Goal: Task Accomplishment & Management: Use online tool/utility

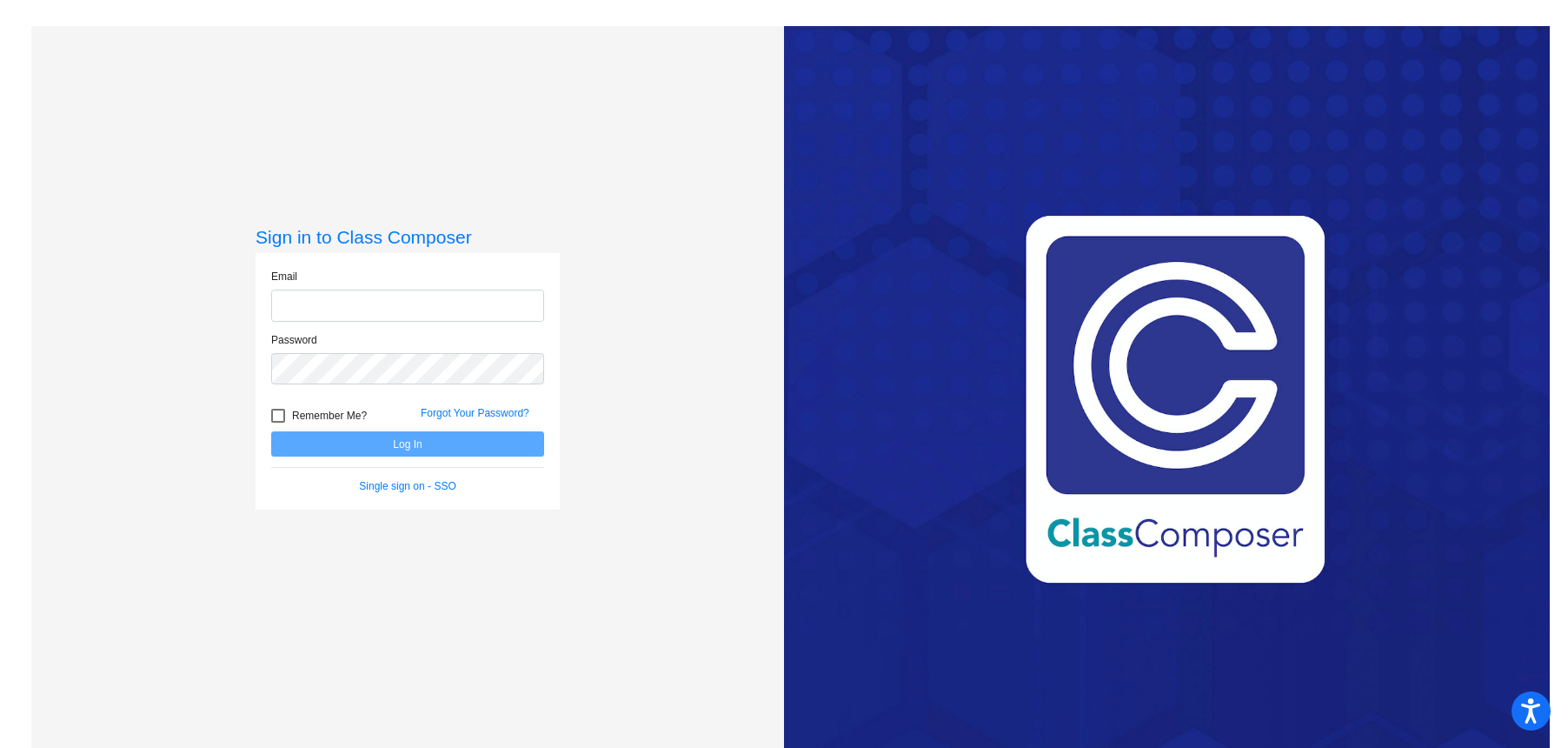
type input "[EMAIL_ADDRESS][DOMAIN_NAME]"
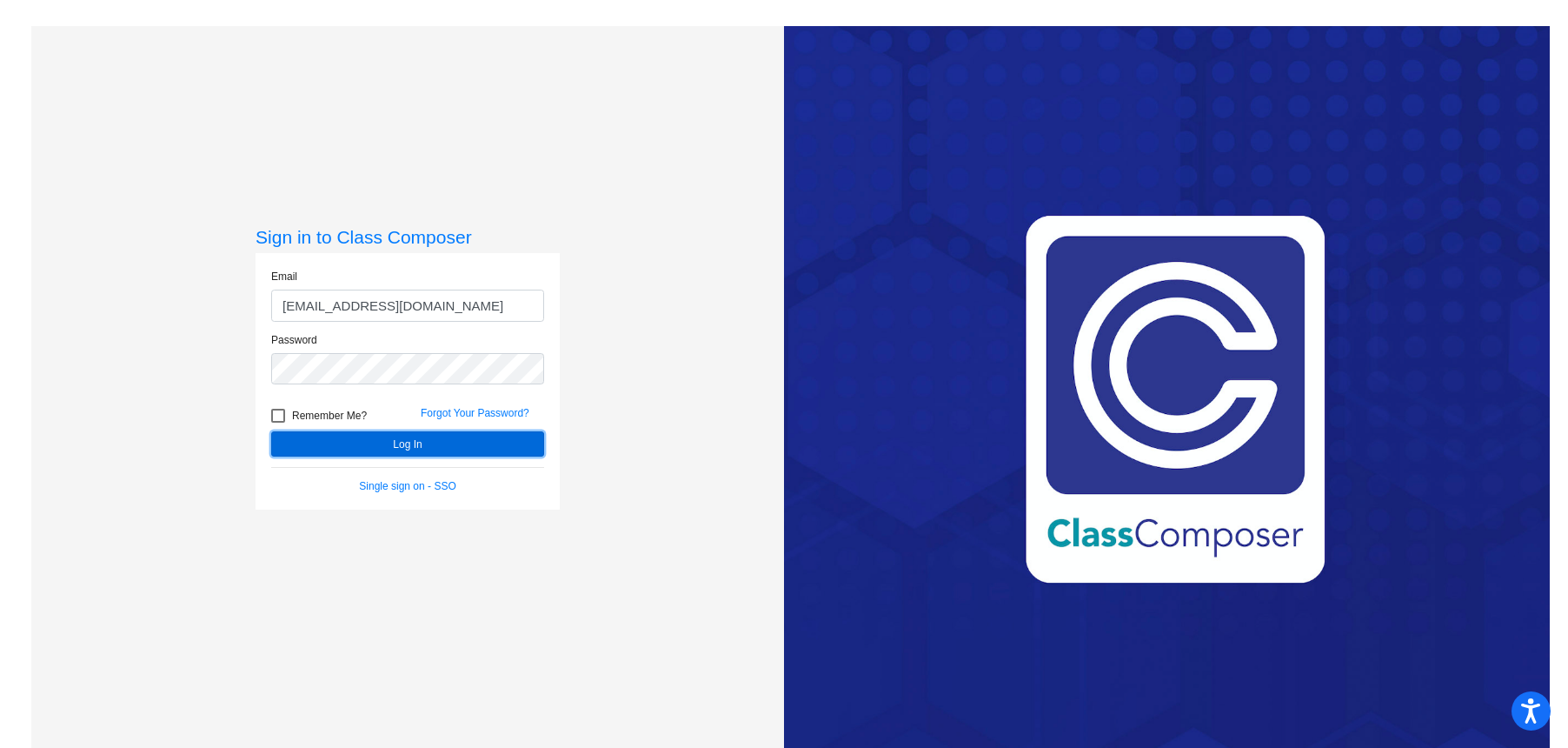
click at [398, 450] on button "Log In" at bounding box center [408, 444] width 273 height 25
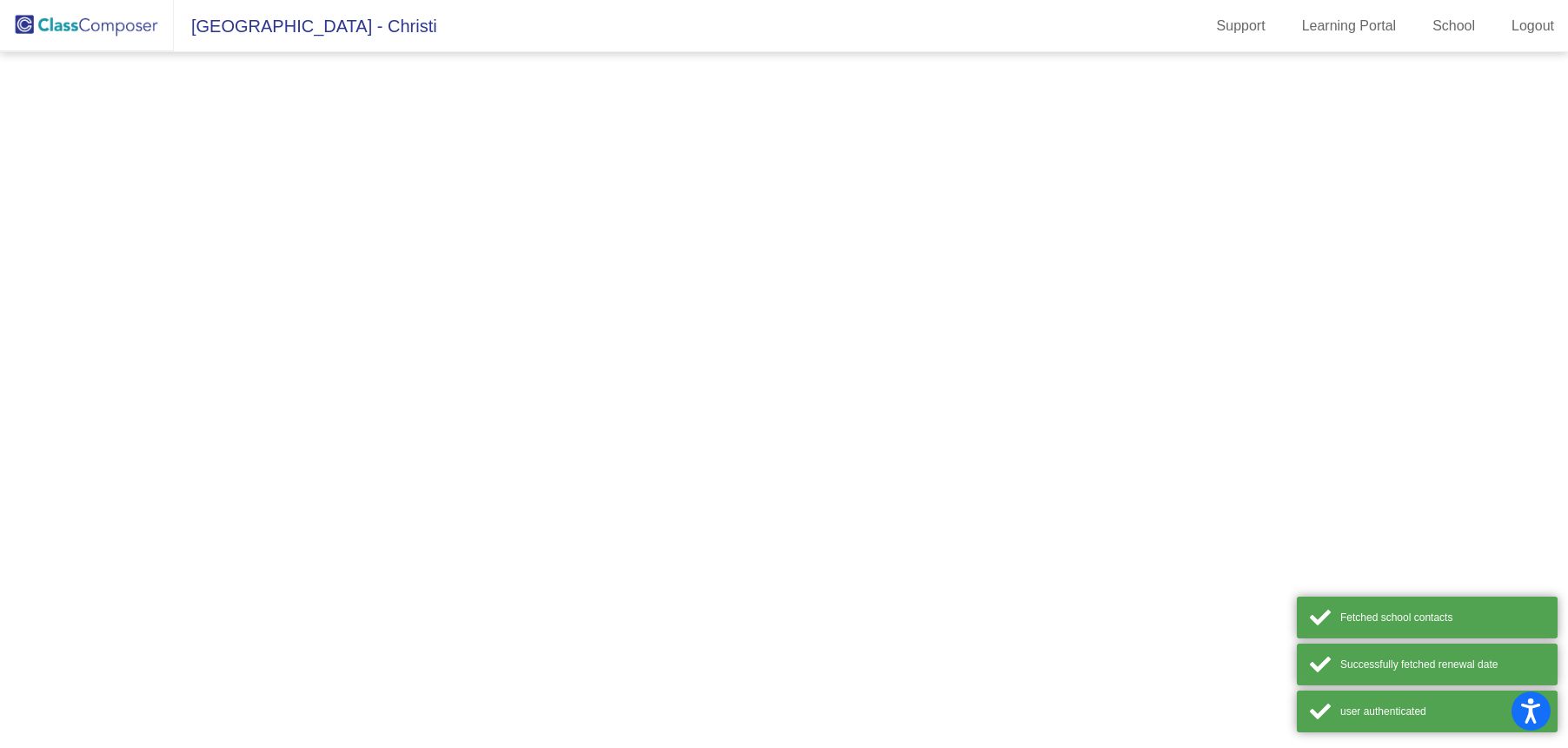
click at [398, 450] on mat-sidenav-content at bounding box center [784, 399] width 1568 height 695
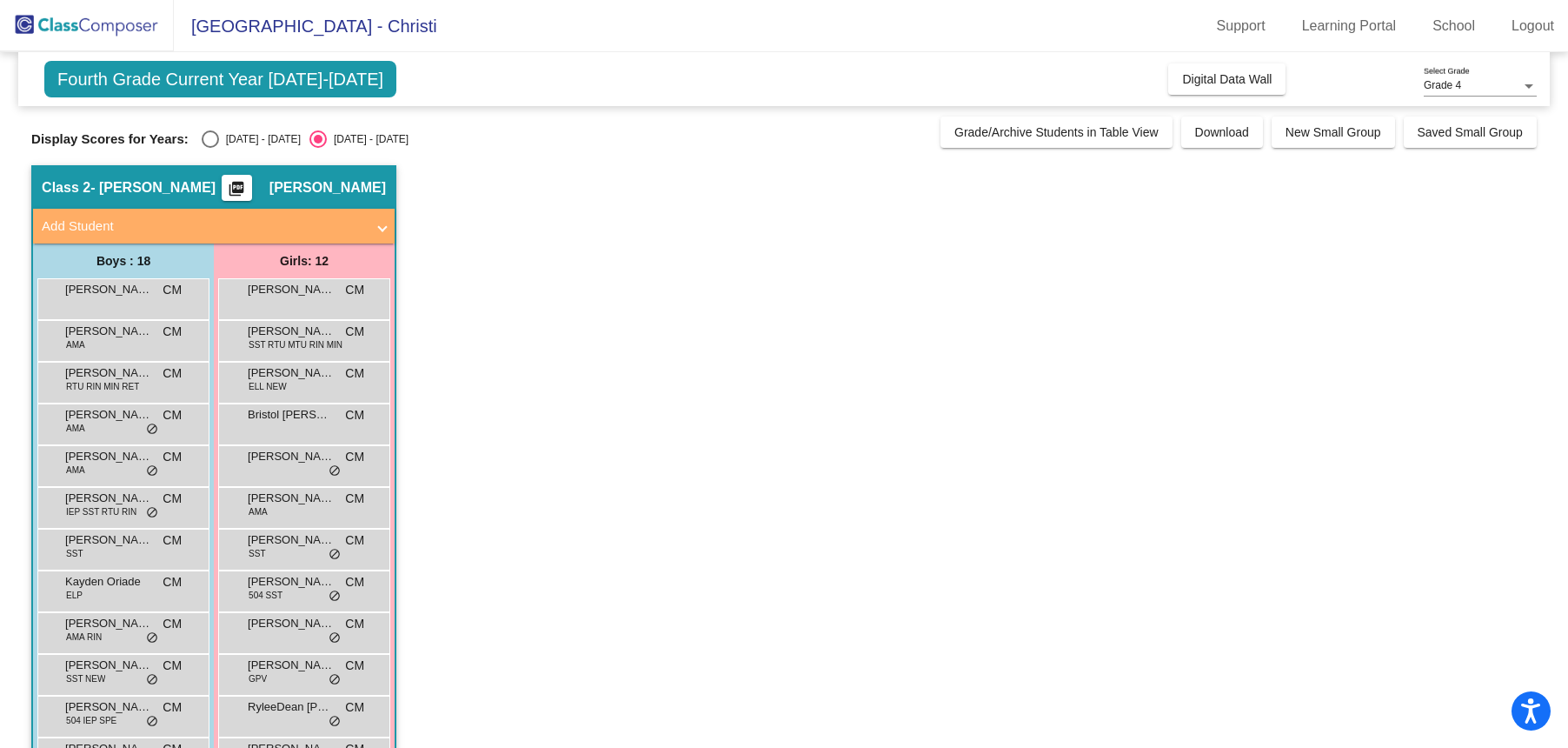
click at [203, 139] on div "Select an option" at bounding box center [211, 139] width 17 height 17
click at [210, 148] on input "[DATE] - [DATE]" at bounding box center [210, 148] width 1 height 1
radio input "true"
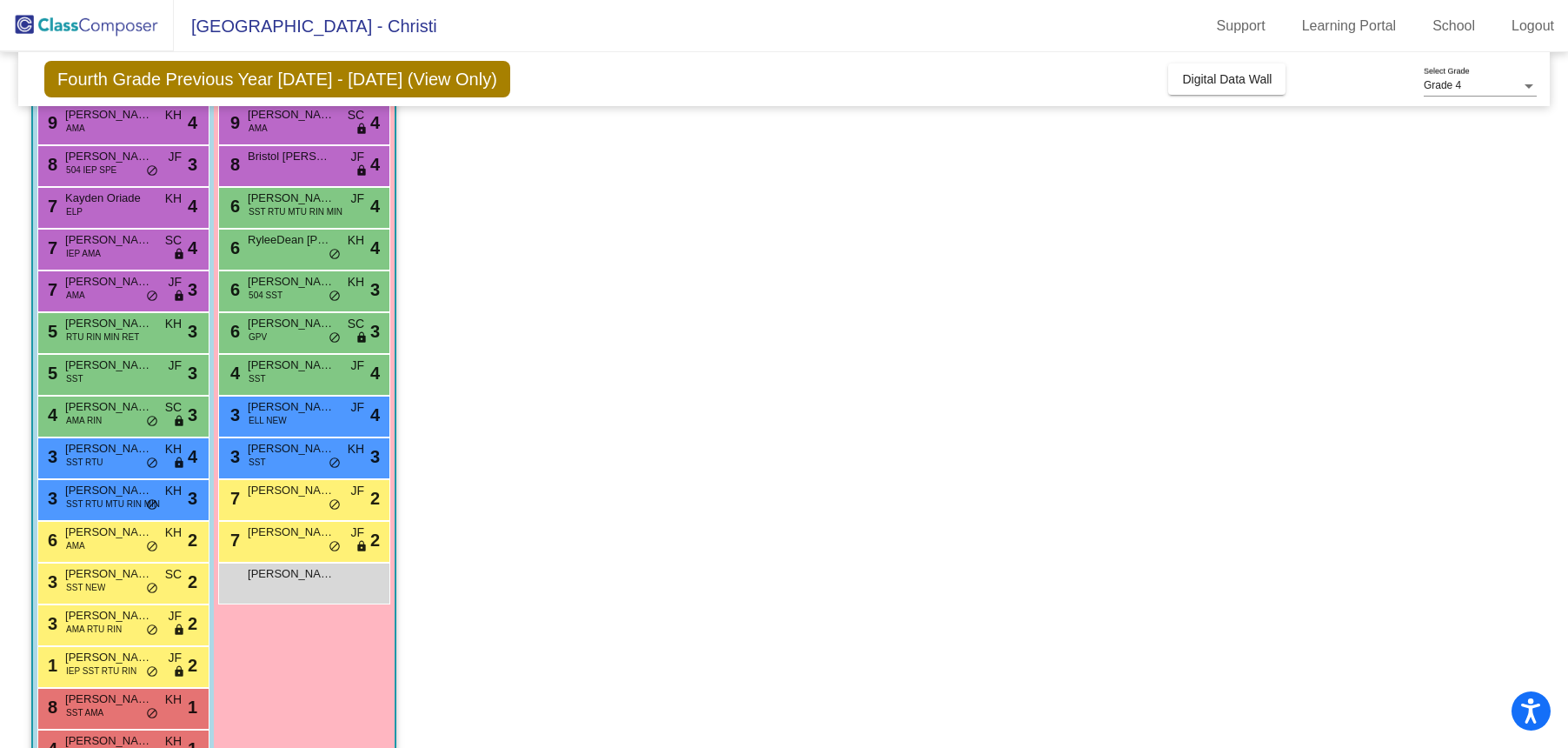
scroll to position [176, 0]
click at [268, 496] on span "[PERSON_NAME]" at bounding box center [291, 489] width 87 height 17
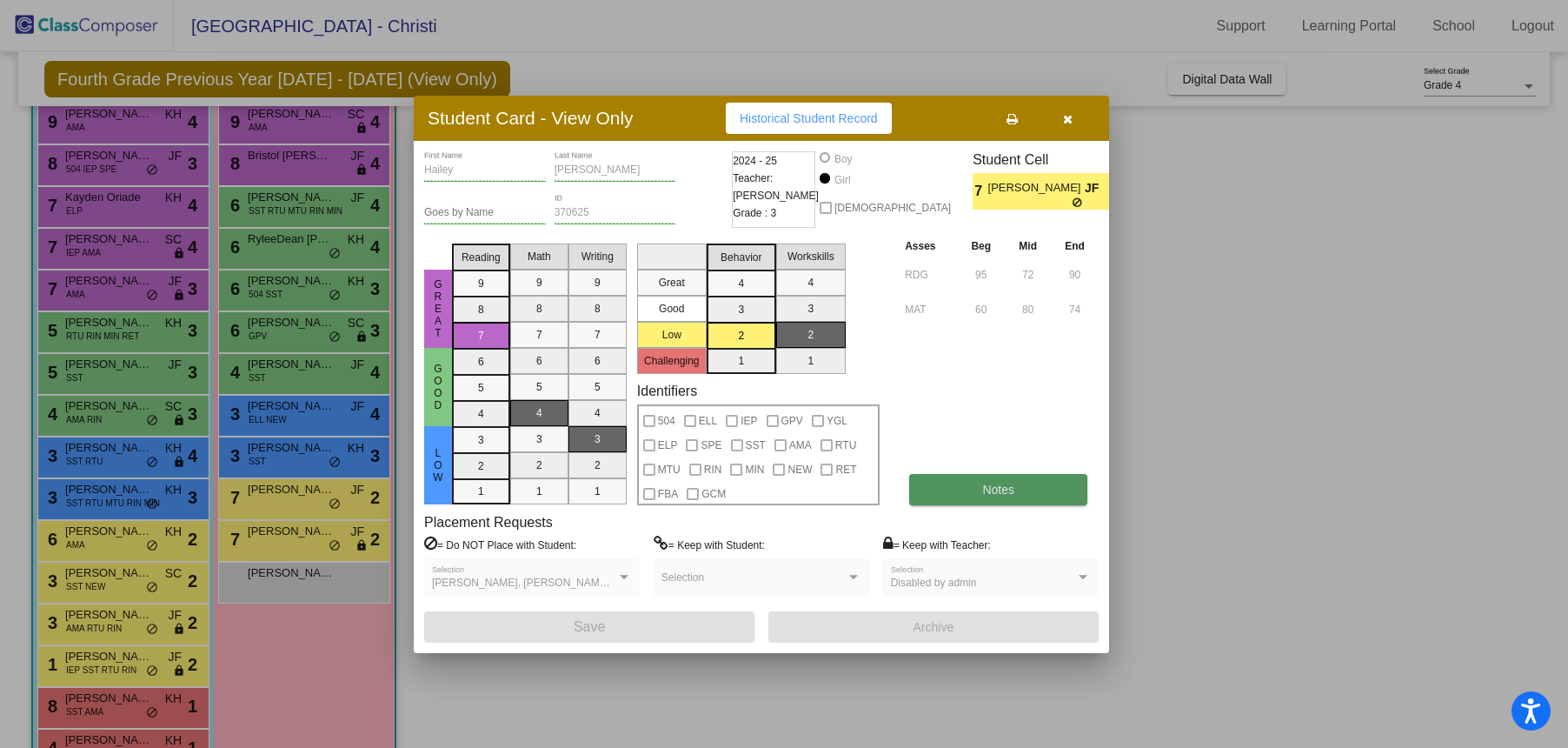
click at [999, 492] on span "Notes" at bounding box center [998, 489] width 32 height 13
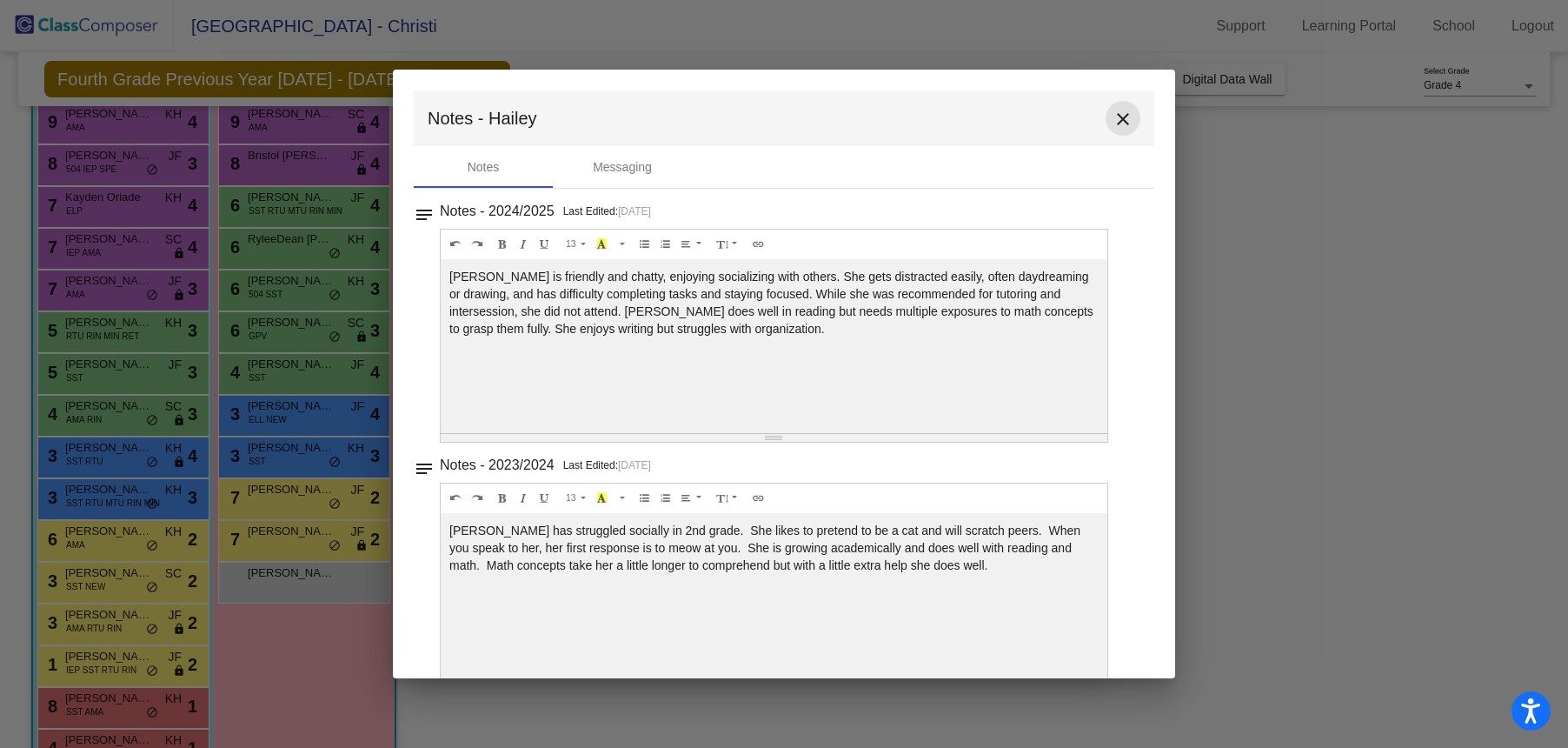
click at [1116, 124] on mat-icon "close" at bounding box center [1124, 119] width 21 height 21
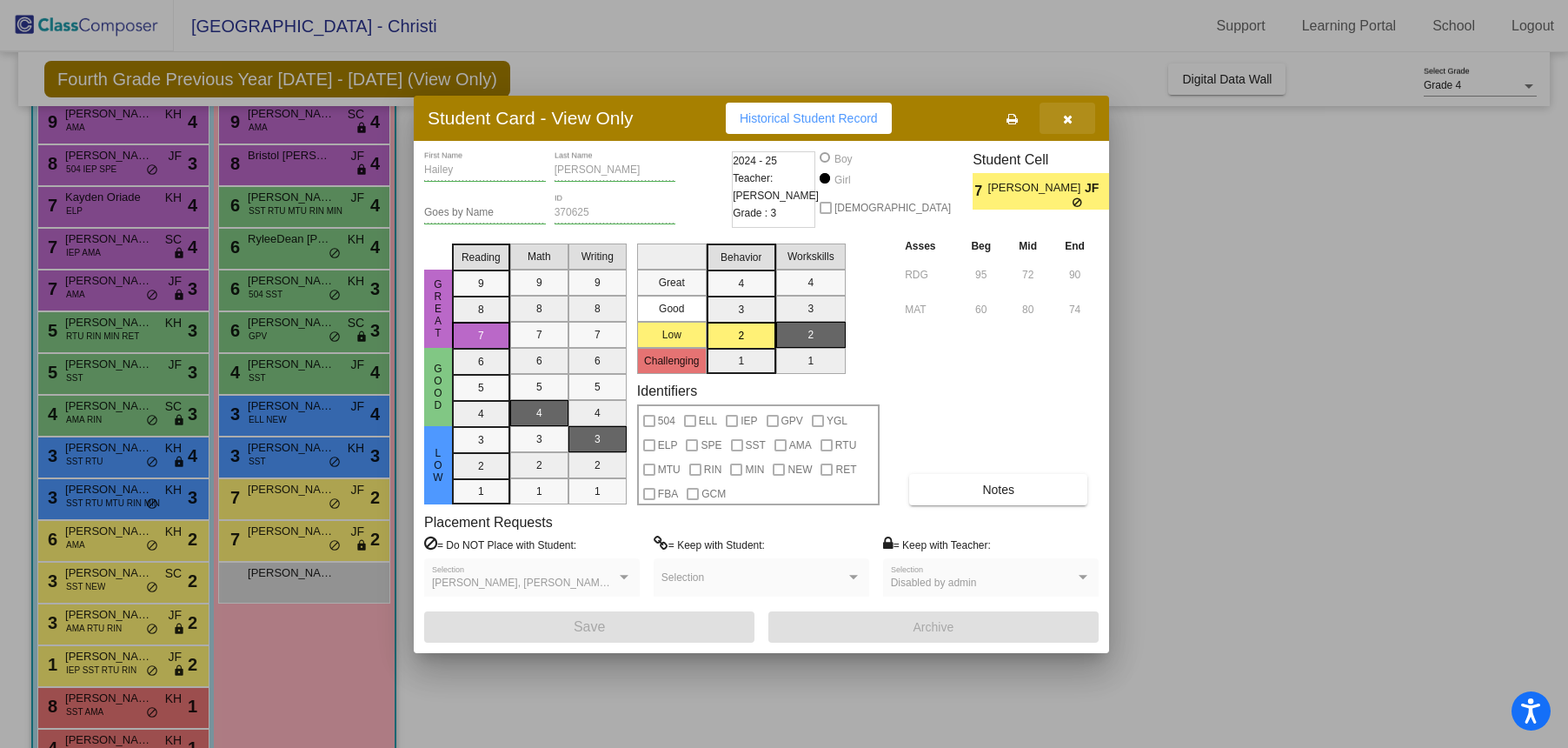
click at [1067, 114] on icon "button" at bounding box center [1068, 119] width 10 height 12
